Goal: Task Accomplishment & Management: Manage account settings

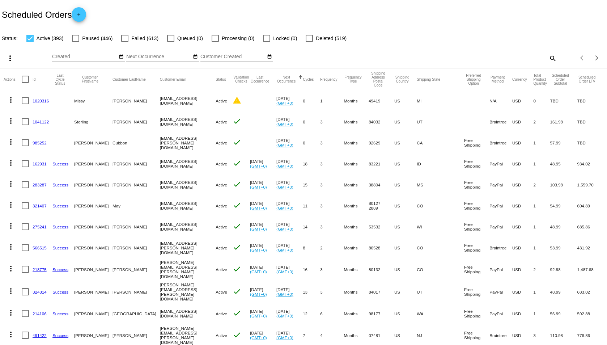
click at [548, 59] on mat-icon "search" at bounding box center [552, 57] width 9 height 11
click at [491, 57] on input "Search" at bounding box center [480, 57] width 151 height 6
paste input "[PERSON_NAME]"
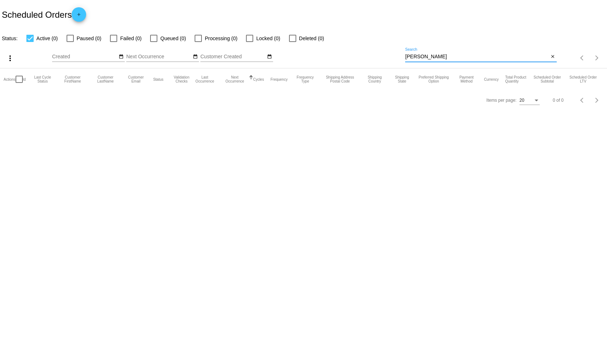
drag, startPoint x: 407, startPoint y: 57, endPoint x: 397, endPoint y: 57, distance: 10.1
click at [398, 57] on div "more_vert Oct Jan Feb Mar [DATE]" at bounding box center [303, 56] width 607 height 26
click at [456, 58] on input "[PERSON_NAME]" at bounding box center [477, 57] width 144 height 6
click at [433, 128] on body "Scheduled Orders add Status: Active (0) Paused (0) Failed (0) Queued (0) Proces…" at bounding box center [303, 172] width 607 height 345
drag, startPoint x: 442, startPoint y: 56, endPoint x: 397, endPoint y: 56, distance: 44.9
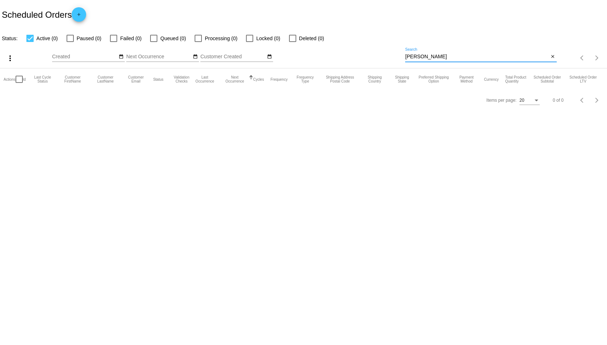
click at [397, 56] on div "more_vert Oct Jan Feb Mar [DATE]" at bounding box center [303, 56] width 607 height 26
paste input "[STREET_ADDRESS]"
type input "[STREET_ADDRESS]"
drag, startPoint x: 468, startPoint y: 58, endPoint x: 396, endPoint y: 62, distance: 71.8
click at [394, 62] on div "more_vert Oct Jan Feb Mar [DATE]" at bounding box center [303, 56] width 607 height 26
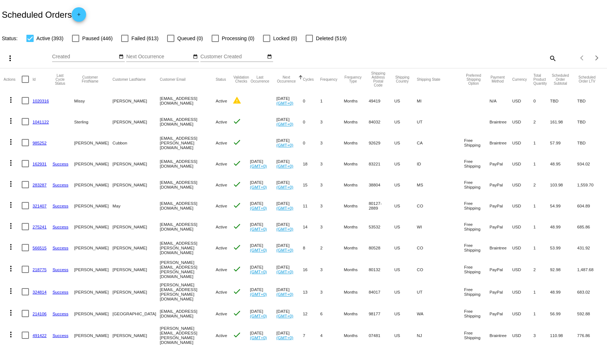
click at [548, 57] on mat-icon "search" at bounding box center [552, 57] width 9 height 11
click at [459, 60] on div "Search" at bounding box center [480, 55] width 151 height 14
paste input "[PERSON_NAME]"
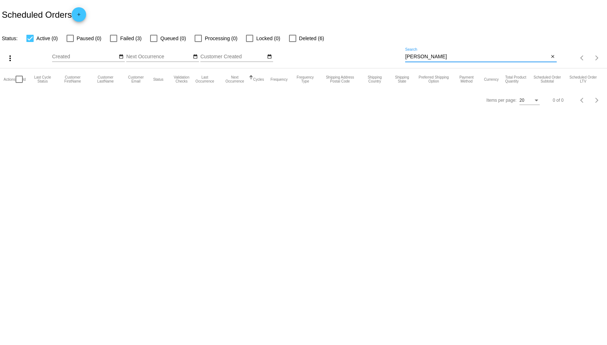
type input "[PERSON_NAME]"
click at [121, 39] on span "Failed (3)" at bounding box center [130, 38] width 21 height 9
click at [114, 42] on input "Failed (3)" at bounding box center [113, 42] width 0 height 0
checkbox input "true"
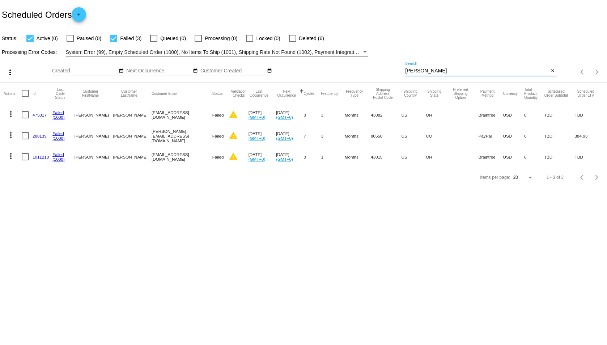
click at [432, 73] on input "[PERSON_NAME]" at bounding box center [477, 71] width 144 height 6
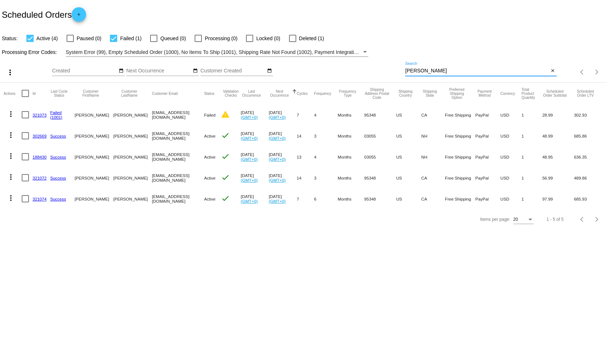
type input "[PERSON_NAME]"
